Goal: Information Seeking & Learning: Learn about a topic

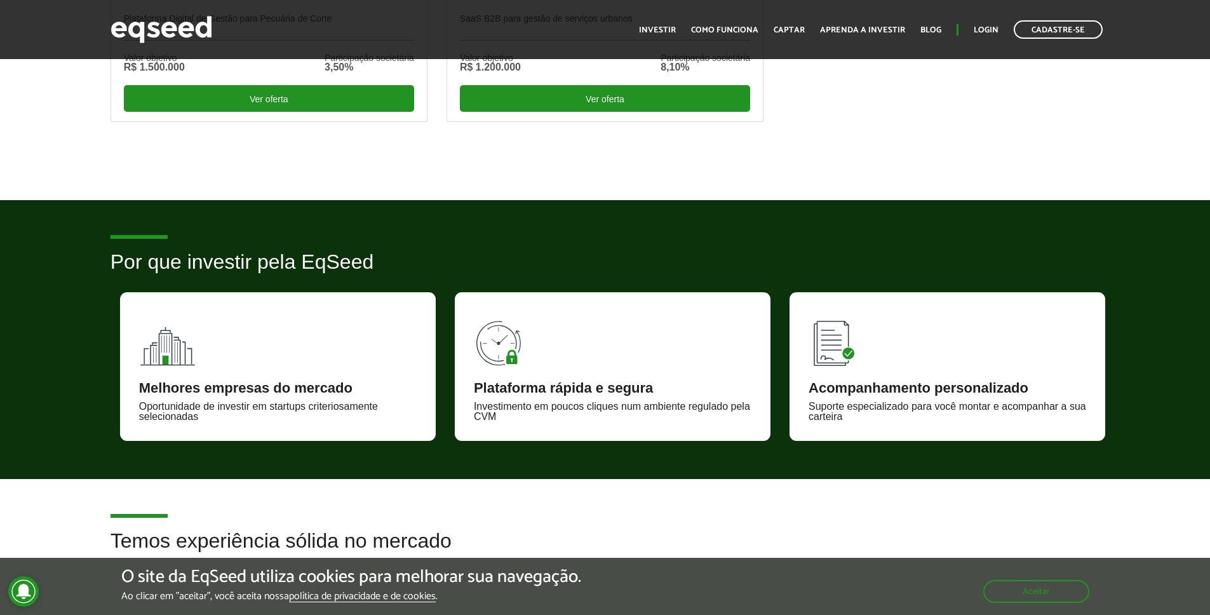
scroll to position [223, 0]
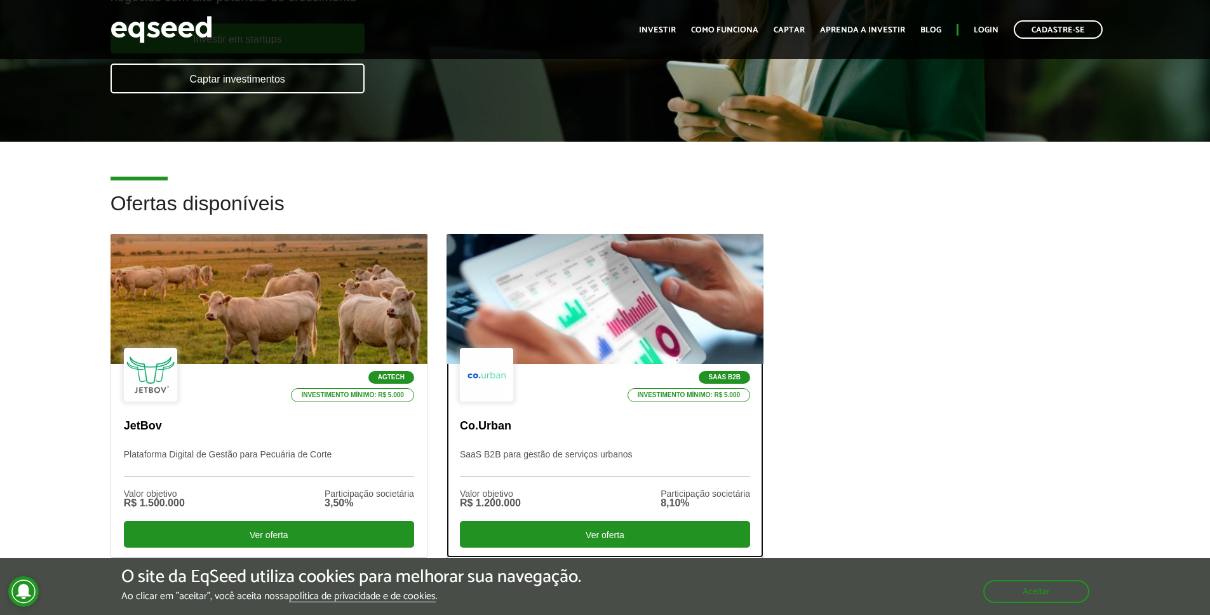
click at [570, 238] on div at bounding box center [605, 299] width 380 height 156
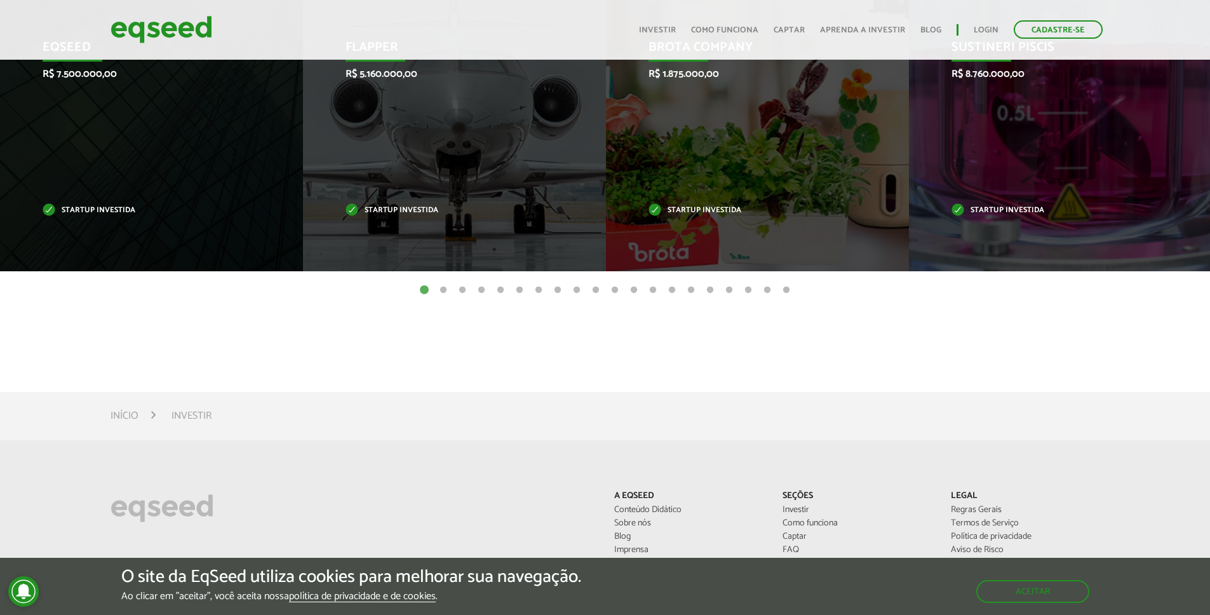
scroll to position [467, 0]
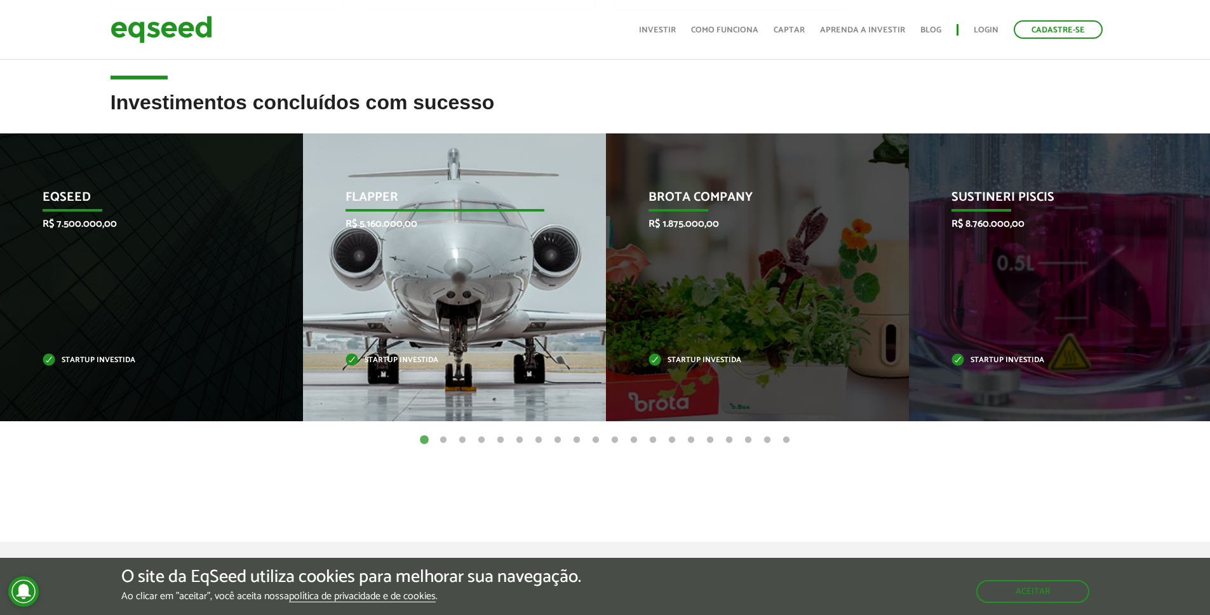
click at [533, 239] on div "Flapper R$ 5.160.000,00 Startup investida" at bounding box center [445, 277] width 284 height 288
click at [410, 278] on div "Flapper R$ 5.160.000,00 Startup investida" at bounding box center [445, 277] width 284 height 288
click at [464, 323] on div "Flapper R$ 5.160.000,00 Startup investida" at bounding box center [445, 277] width 284 height 288
click at [489, 303] on div "Flapper R$ 5.160.000,00 Startup investida" at bounding box center [445, 277] width 284 height 288
drag, startPoint x: 489, startPoint y: 303, endPoint x: 465, endPoint y: 289, distance: 27.9
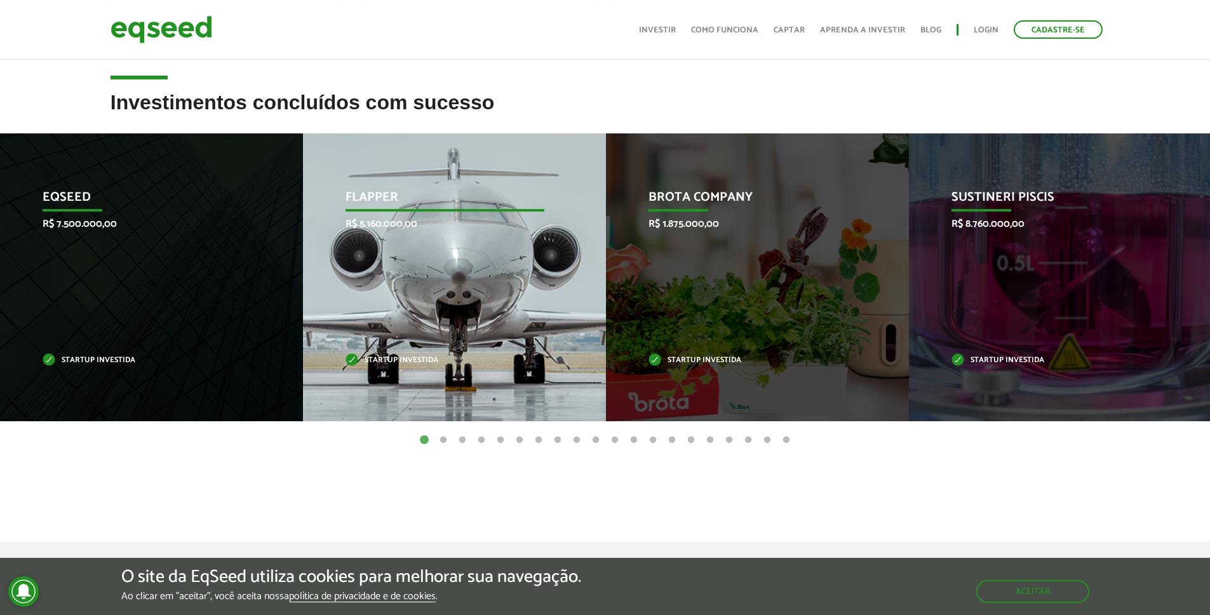
click at [488, 303] on div "Flapper R$ 5.160.000,00 Startup investida" at bounding box center [445, 277] width 284 height 288
click at [435, 277] on div "Flapper R$ 5.160.000,00 Startup investida" at bounding box center [445, 277] width 284 height 288
click at [396, 222] on p "R$ 5.160.000,00" at bounding box center [444, 224] width 199 height 12
